Goal: Information Seeking & Learning: Learn about a topic

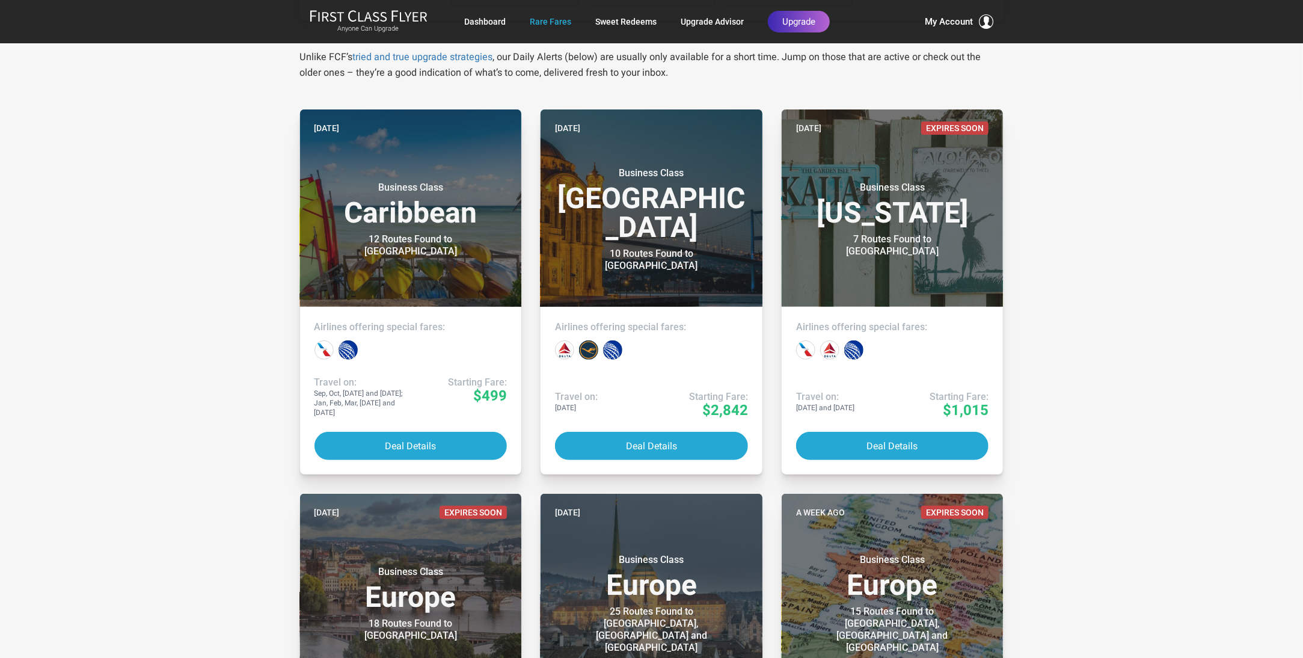
scroll to position [120, 0]
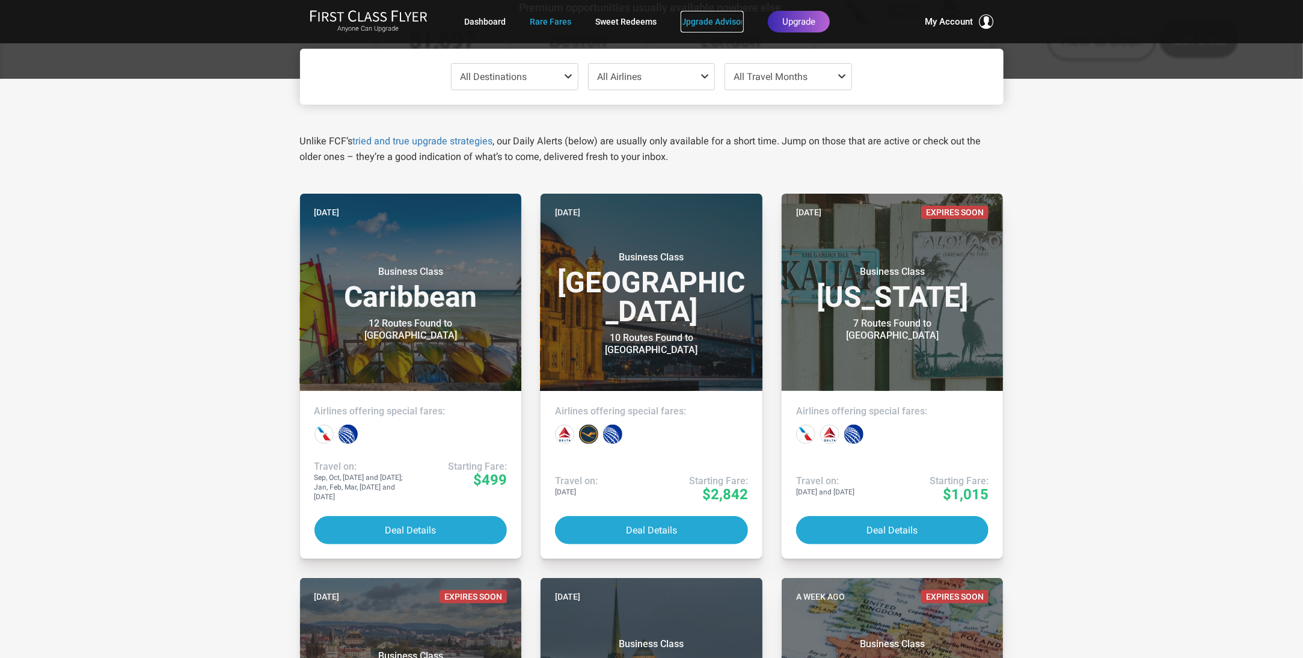
click at [703, 23] on link "Upgrade Advisor" at bounding box center [712, 22] width 63 height 22
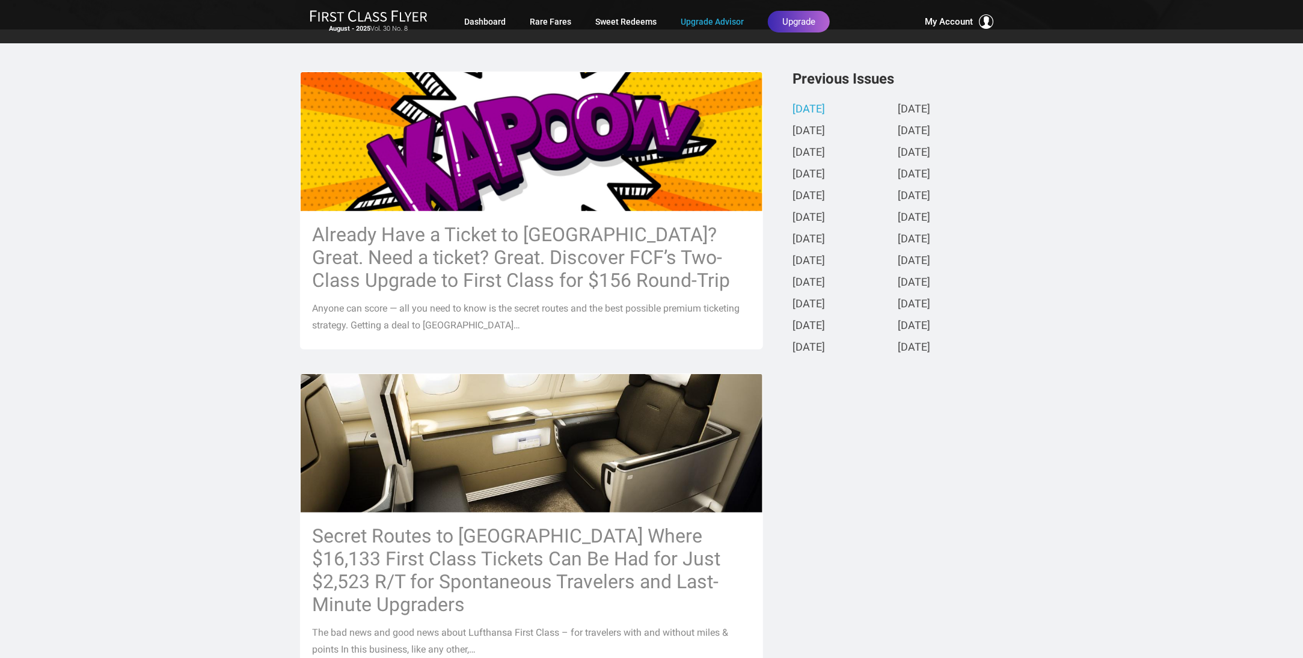
scroll to position [240, 0]
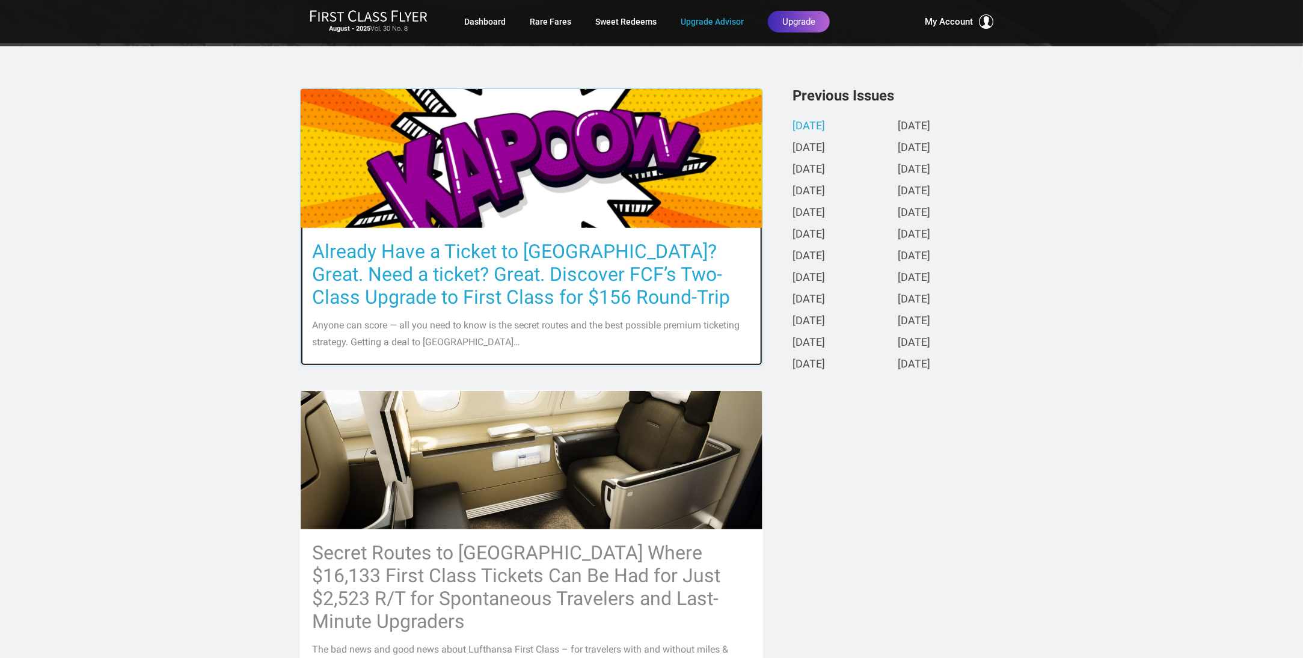
click at [435, 274] on h3 "Already Have a Ticket to Asia? Great. Need a ticket? Great. Discover FCF’s Two-…" at bounding box center [532, 274] width 438 height 69
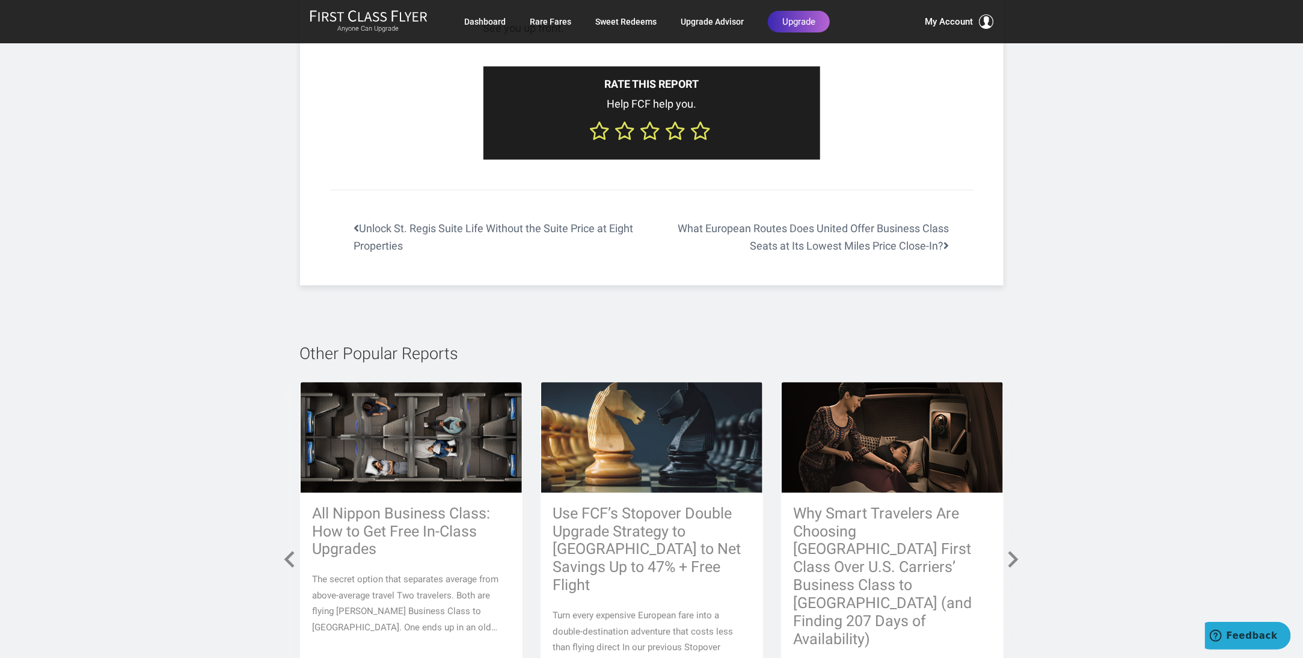
scroll to position [7936, 0]
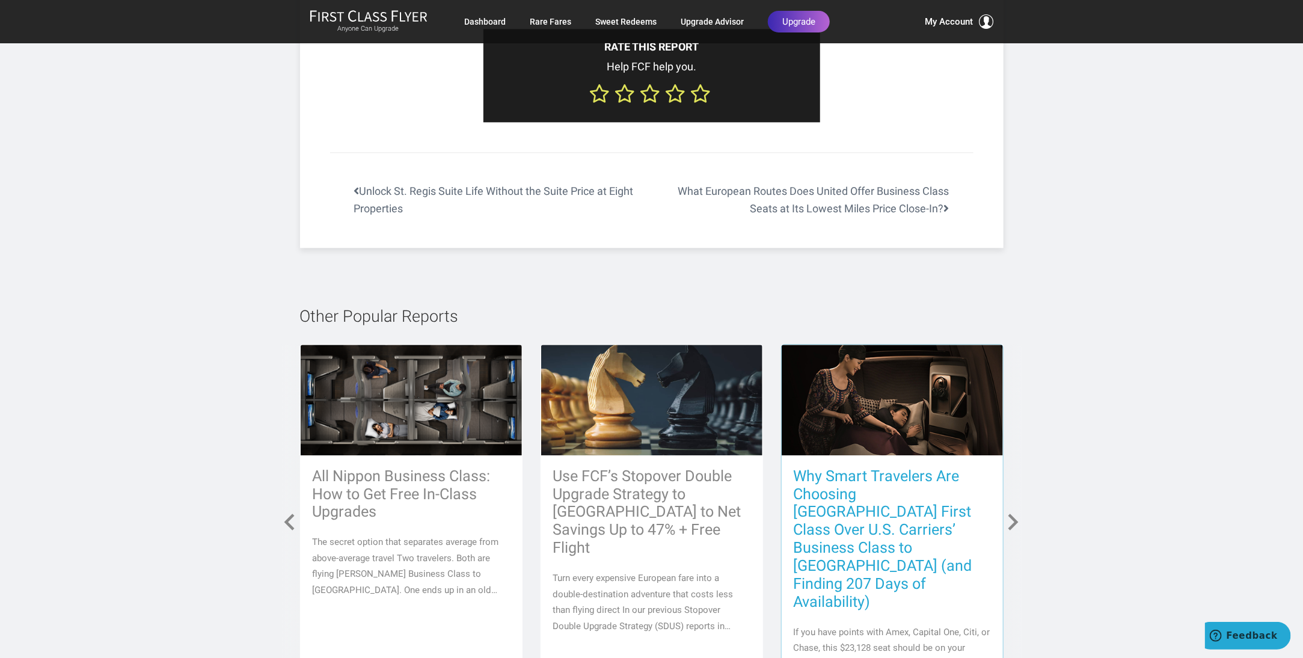
click at [852, 467] on h3 "Why Smart Travelers Are Choosing Singapore First Class Over U.S. Carriers’ Busi…" at bounding box center [892, 539] width 197 height 144
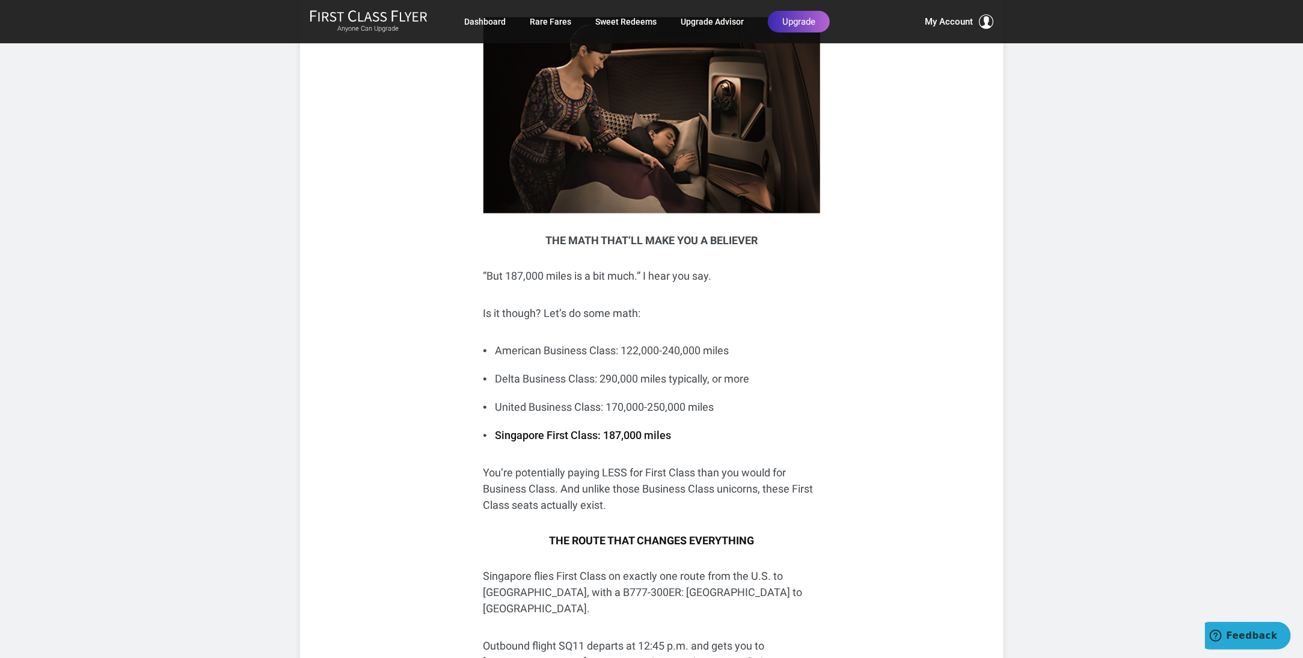
scroll to position [1443, 0]
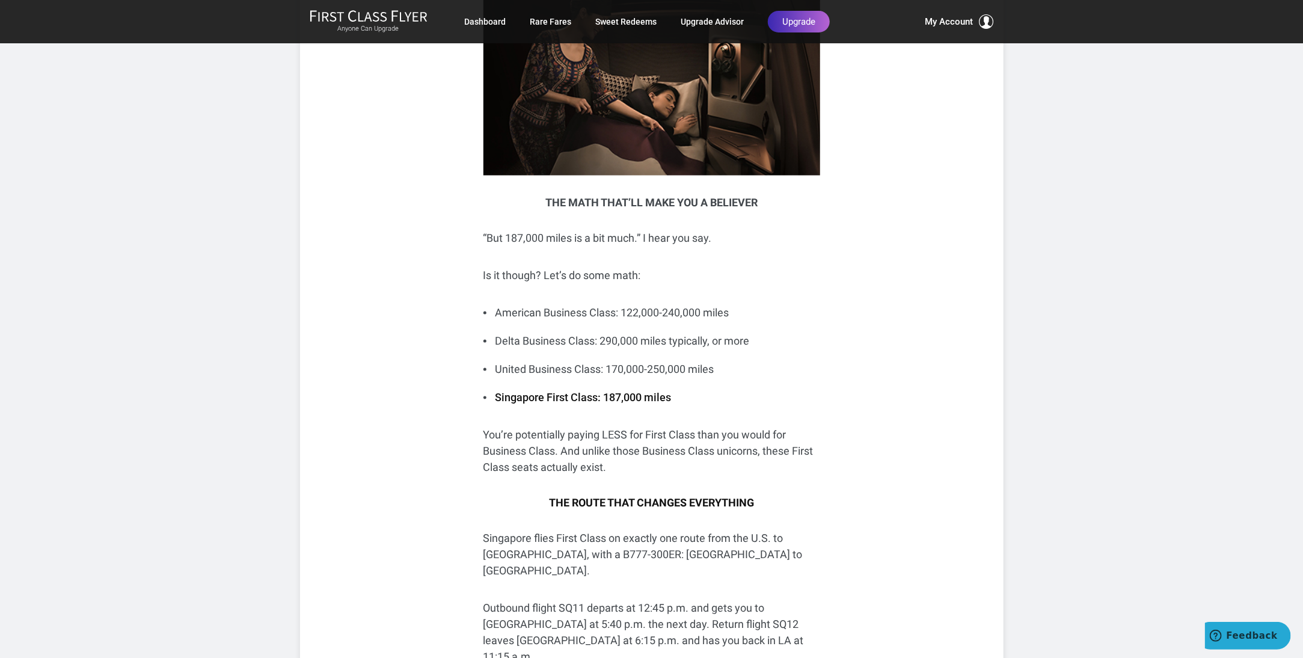
click at [901, 439] on div "Share: Share Tweet If you have points with Amex, Capital One, Citi, or Chase, t…" at bounding box center [651, 440] width 703 height 2993
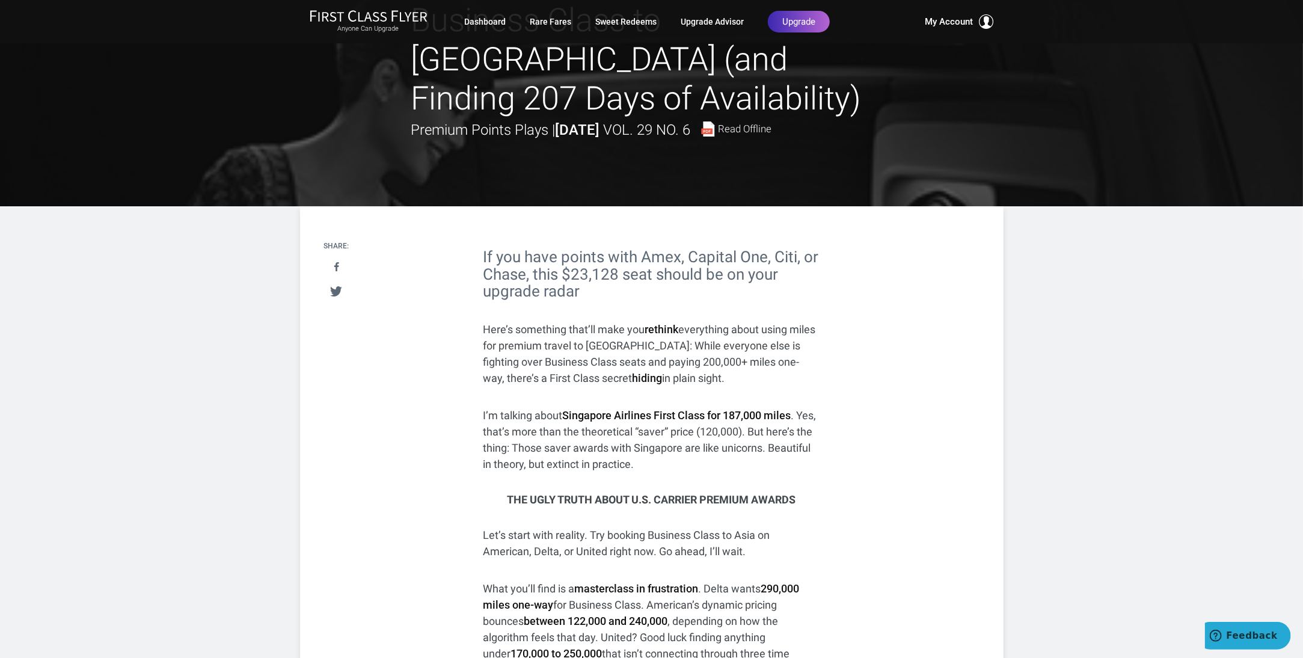
scroll to position [0, 0]
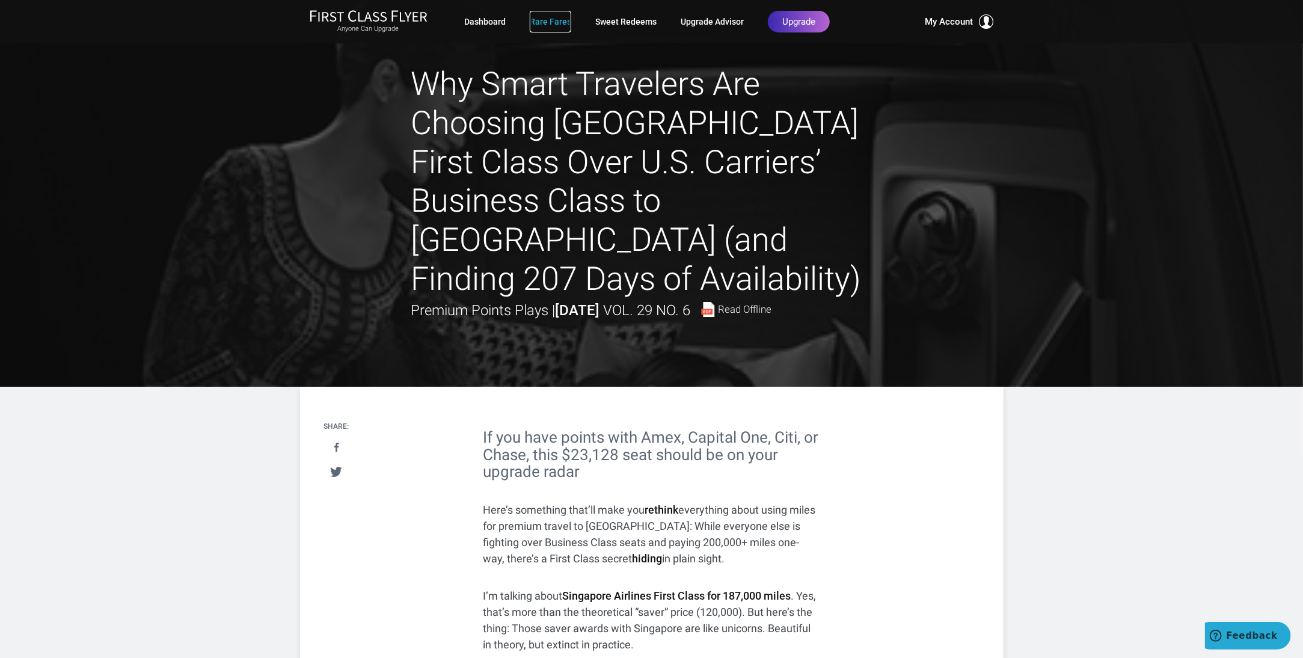
click at [543, 18] on link "Rare Fares" at bounding box center [550, 22] width 41 height 22
